Goal: Find specific page/section: Find specific page/section

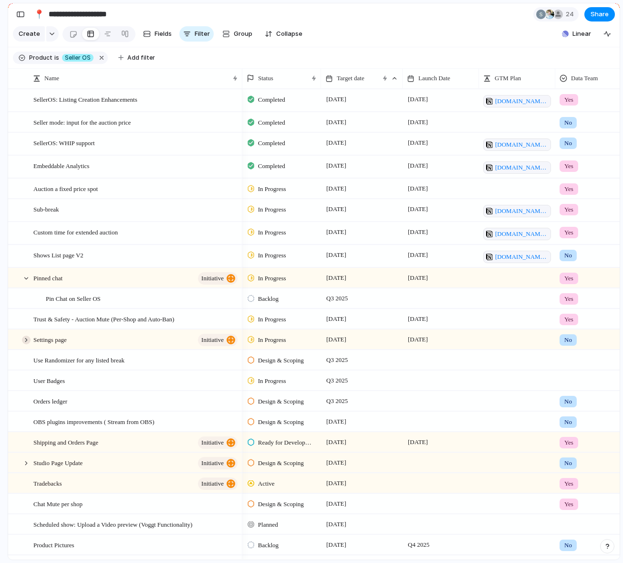
click at [28, 340] on div at bounding box center [26, 339] width 9 height 9
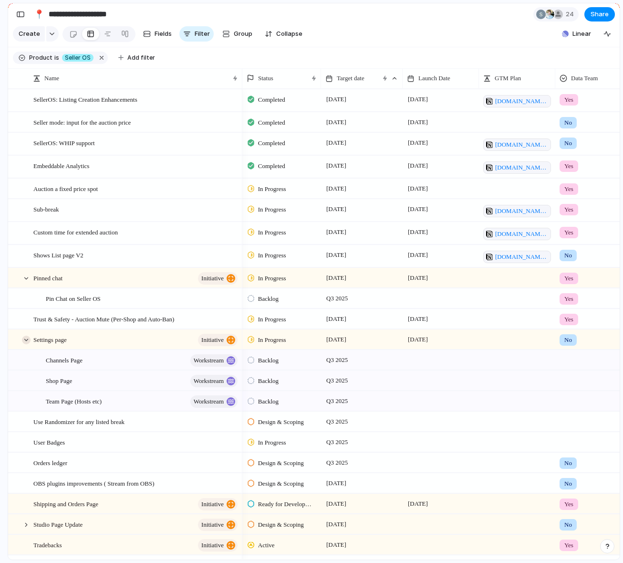
click at [28, 340] on div at bounding box center [26, 339] width 9 height 9
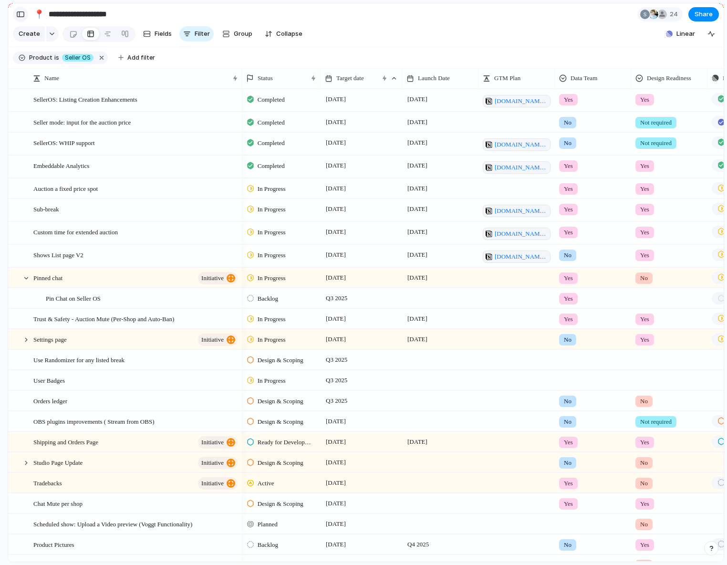
click at [20, 12] on div "button" at bounding box center [20, 14] width 9 height 7
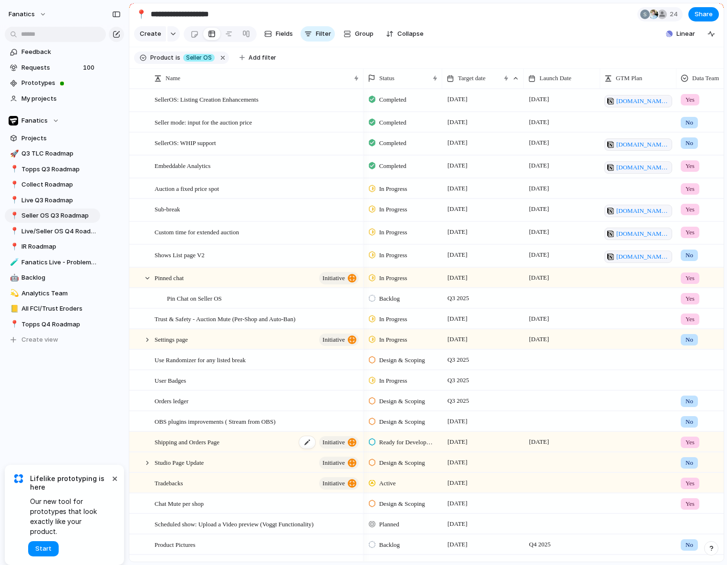
click at [198, 446] on span "Shipping and Orders Page" at bounding box center [187, 441] width 65 height 11
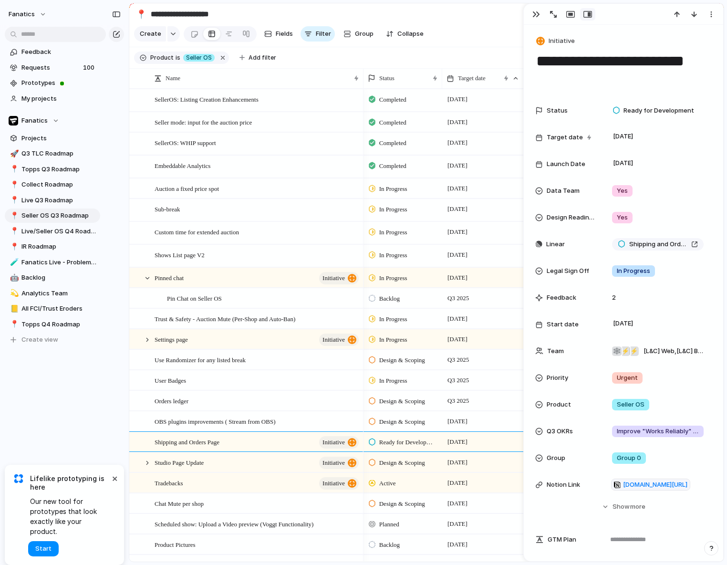
click at [444, 46] on section "Create Fields Filter Group Zoom Collapse Linear" at bounding box center [426, 35] width 594 height 23
click at [492, 78] on div "Target date" at bounding box center [473, 78] width 53 height 10
click at [506, 45] on div "Modify Hide Clear sort Sort descending" at bounding box center [363, 282] width 727 height 565
drag, startPoint x: 537, startPoint y: 12, endPoint x: 537, endPoint y: 63, distance: 51.1
click at [537, 12] on div "button" at bounding box center [536, 14] width 8 height 8
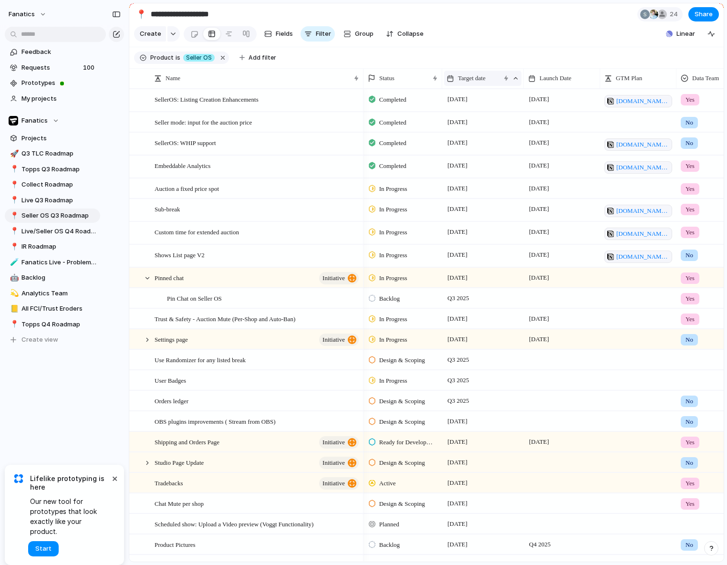
click at [486, 78] on span "Target date" at bounding box center [472, 78] width 28 height 10
click at [491, 78] on div "Modify Hide Clear sort Sort descending" at bounding box center [363, 282] width 727 height 565
click at [516, 79] on div at bounding box center [515, 78] width 7 height 7
click at [490, 40] on div "Modify Hide Clear sort Sort descending" at bounding box center [363, 282] width 727 height 565
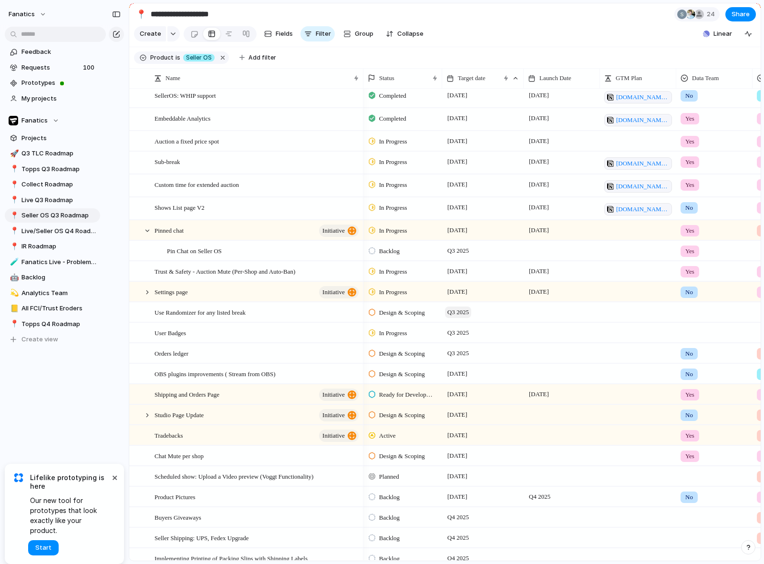
scroll to position [57, 0]
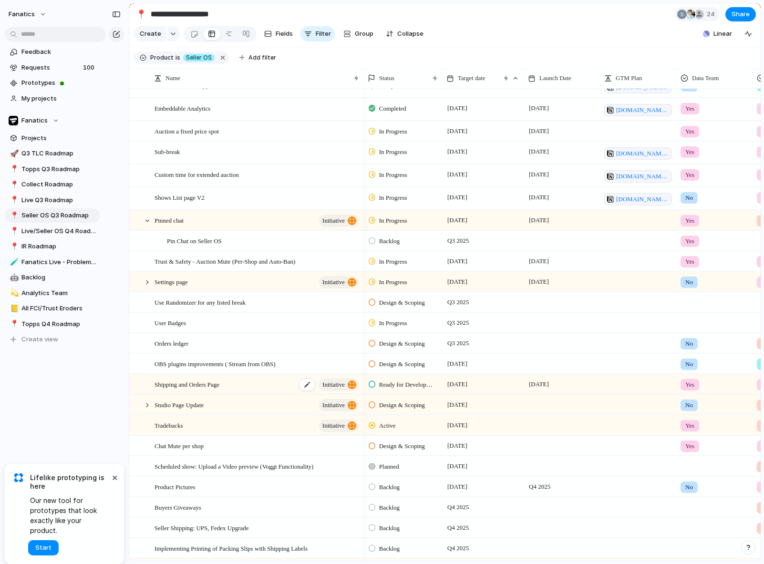
click at [267, 387] on div "Shipping and Orders Page initiative" at bounding box center [258, 385] width 206 height 20
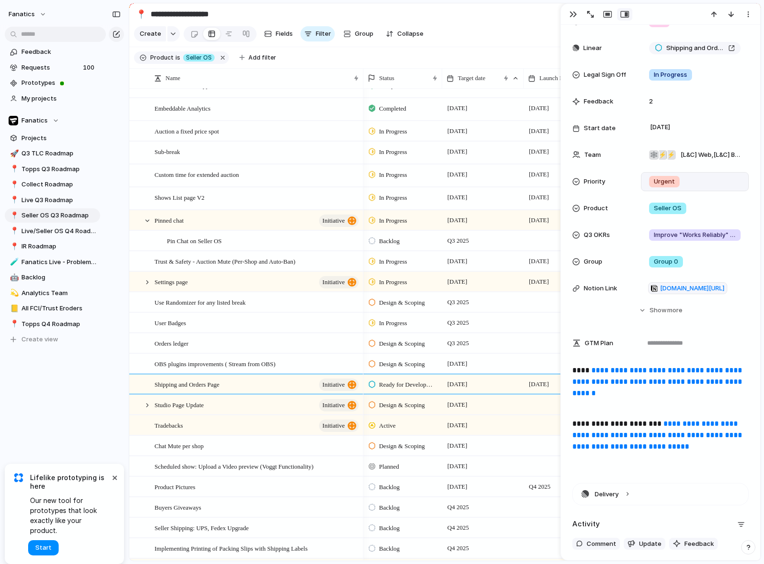
scroll to position [199, 0]
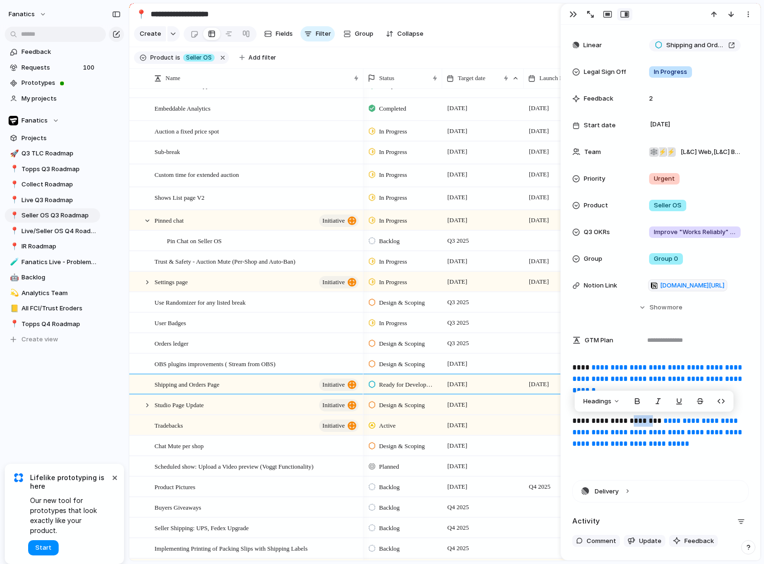
drag, startPoint x: 649, startPoint y: 422, endPoint x: 628, endPoint y: 422, distance: 21.5
click at [623, 422] on p "**********" at bounding box center [661, 439] width 177 height 46
click at [623, 420] on p "**********" at bounding box center [661, 439] width 177 height 46
drag, startPoint x: 638, startPoint y: 423, endPoint x: 634, endPoint y: 427, distance: 6.1
click at [623, 423] on p "**********" at bounding box center [661, 439] width 177 height 46
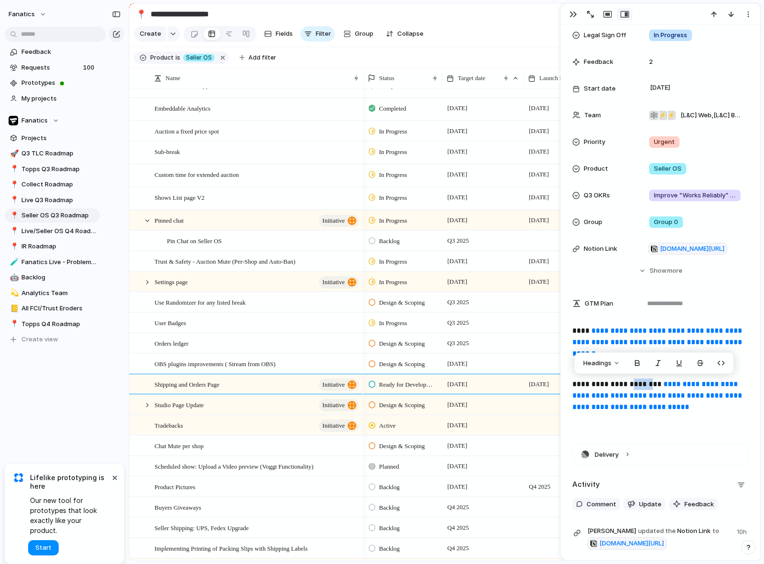
scroll to position [238, 0]
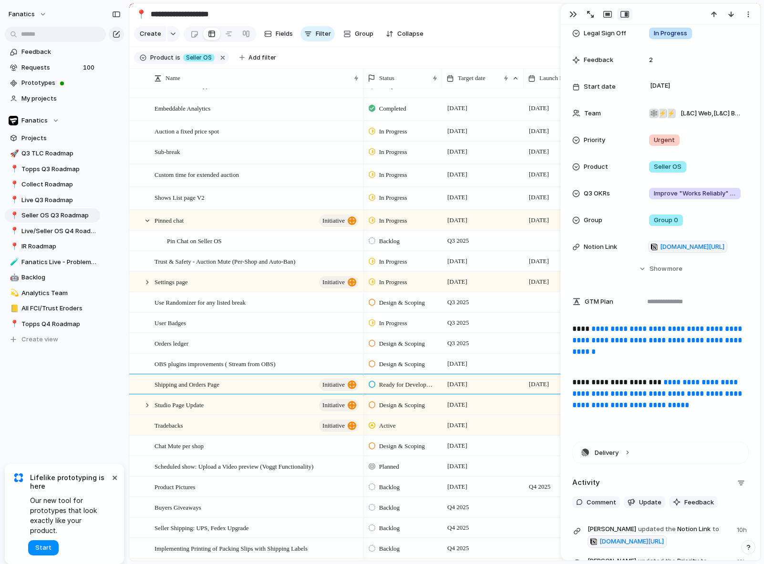
click at [623, 421] on p "**********" at bounding box center [661, 400] width 177 height 46
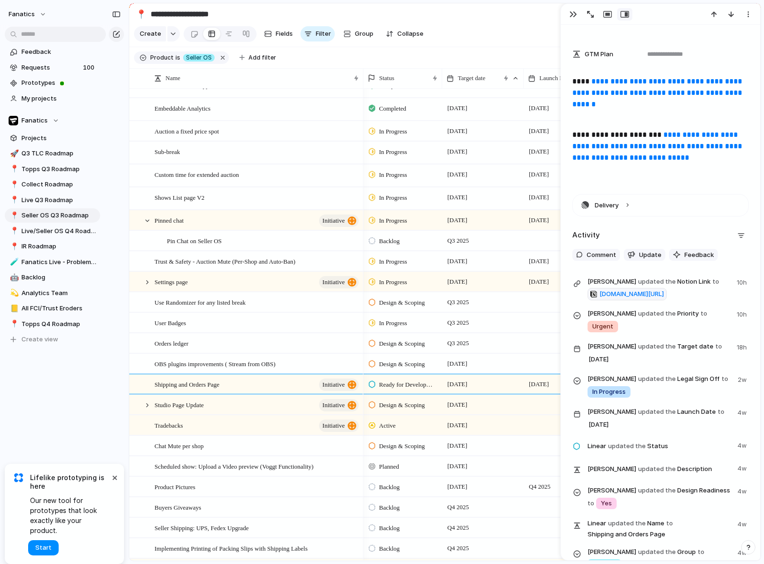
scroll to position [487, 0]
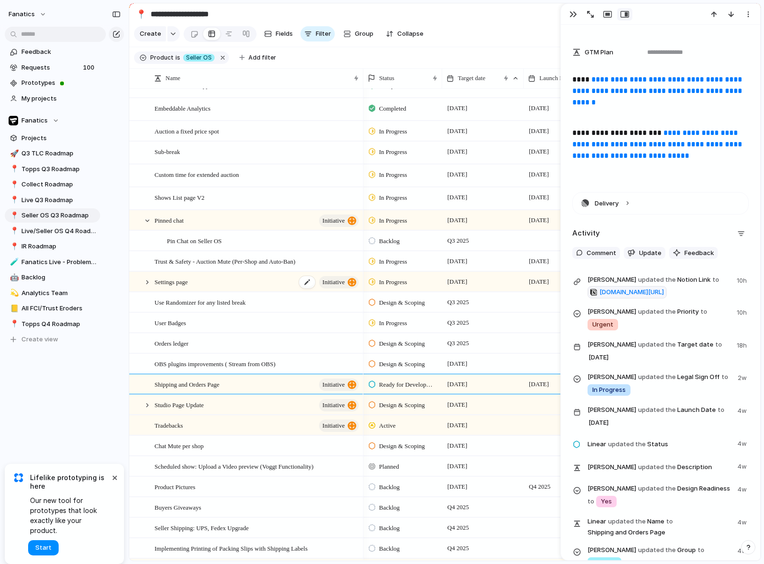
click at [278, 280] on div "Settings page initiative" at bounding box center [258, 282] width 206 height 20
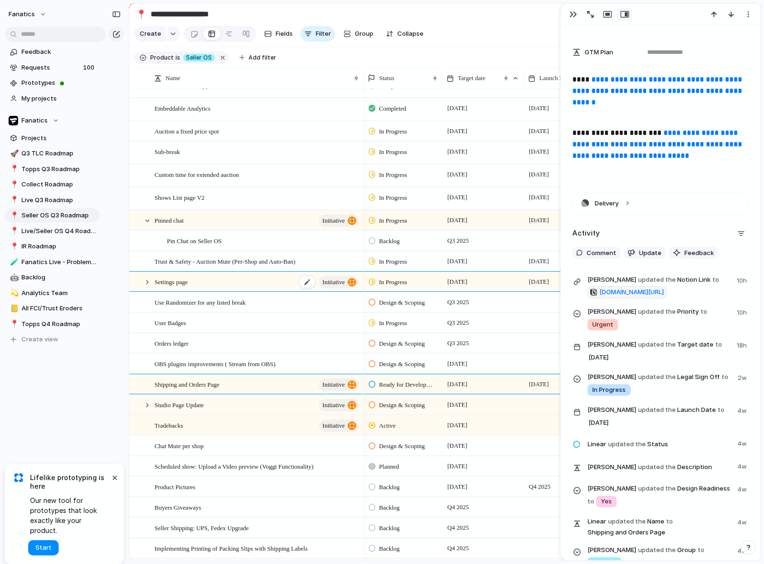
type textarea "**********"
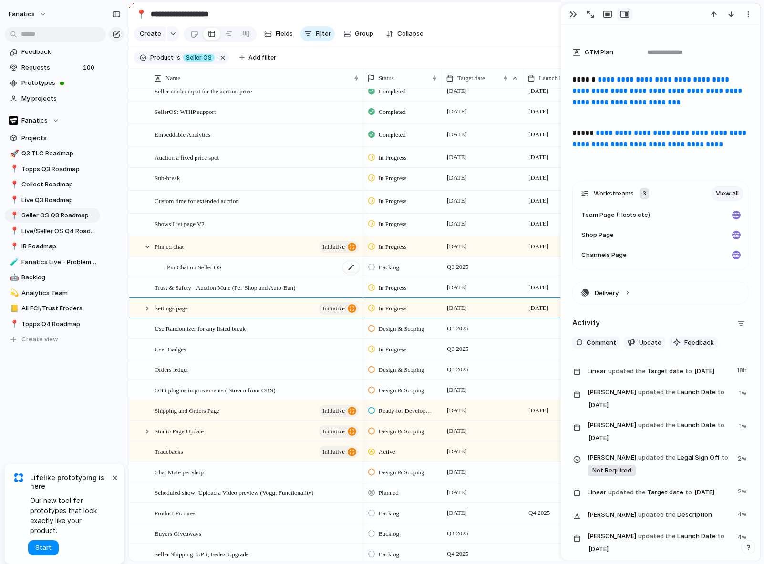
scroll to position [42, 0]
